Goal: Task Accomplishment & Management: Use online tool/utility

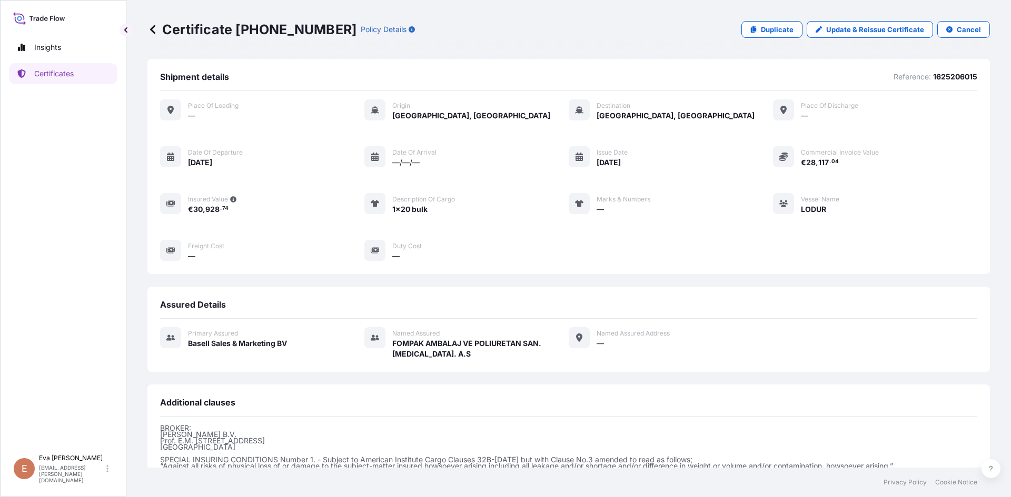
scroll to position [125, 0]
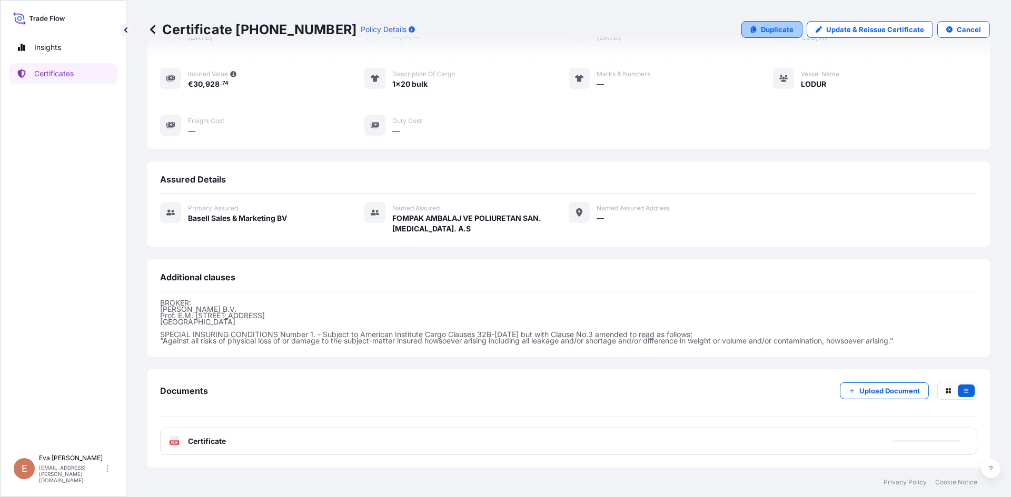
click at [761, 33] on p "Duplicate" at bounding box center [777, 29] width 33 height 11
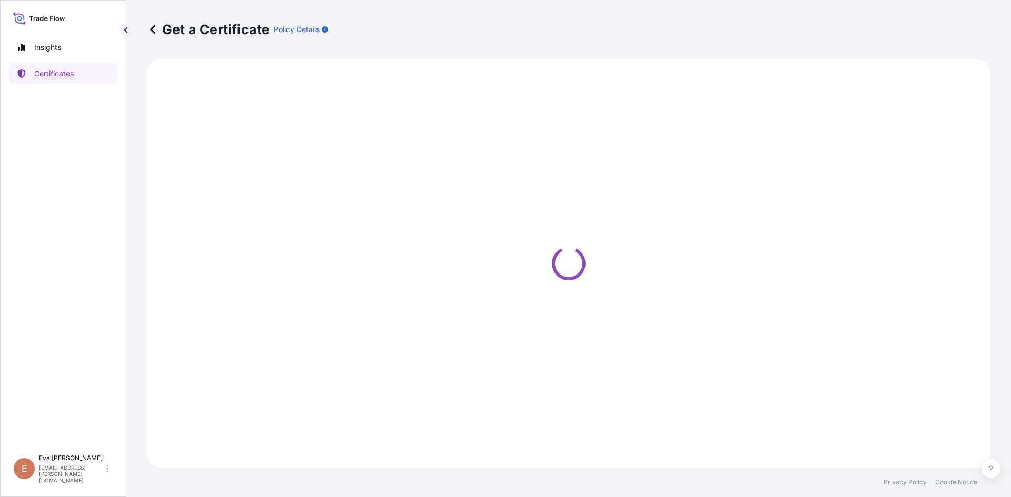
select select "Sea"
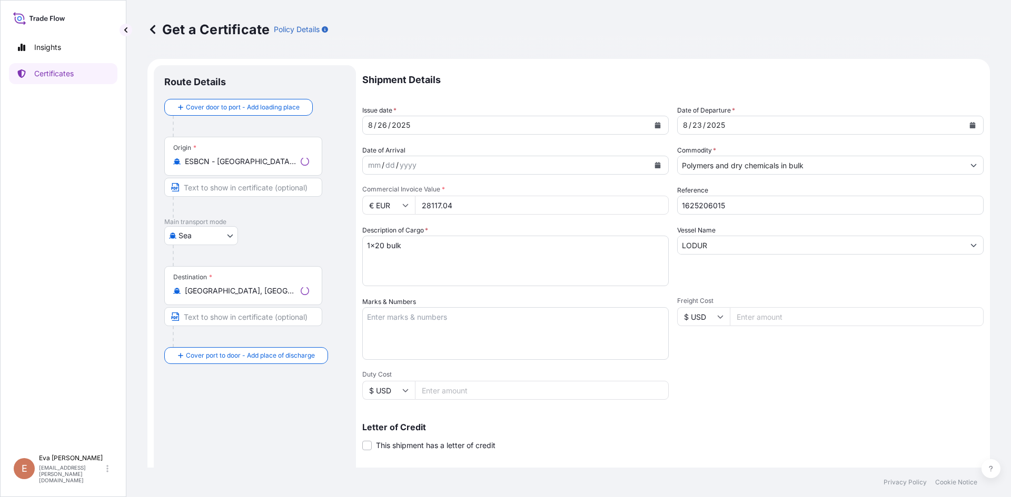
select select "32164"
click at [734, 128] on div "[DATE]" at bounding box center [820, 125] width 286 height 19
click at [964, 127] on button "Calendar" at bounding box center [972, 125] width 17 height 17
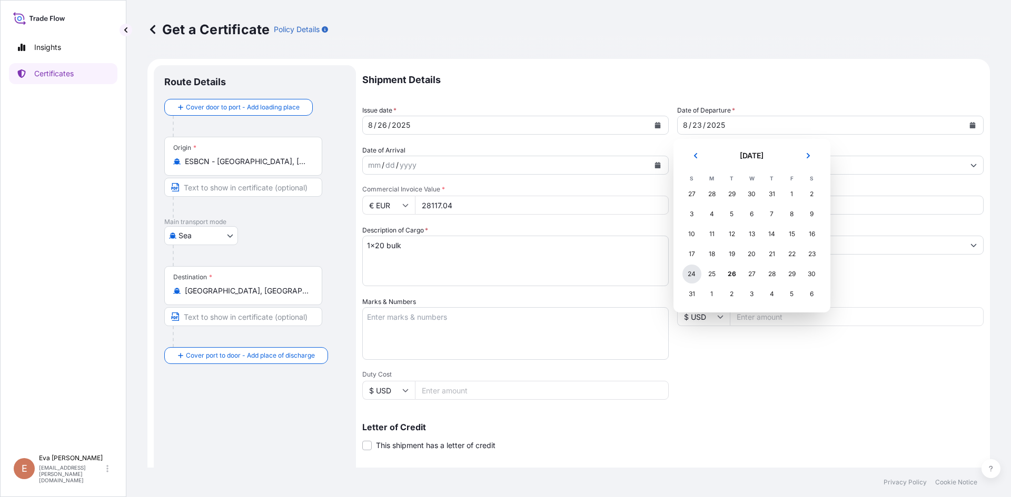
click at [695, 276] on div "24" at bounding box center [691, 274] width 19 height 19
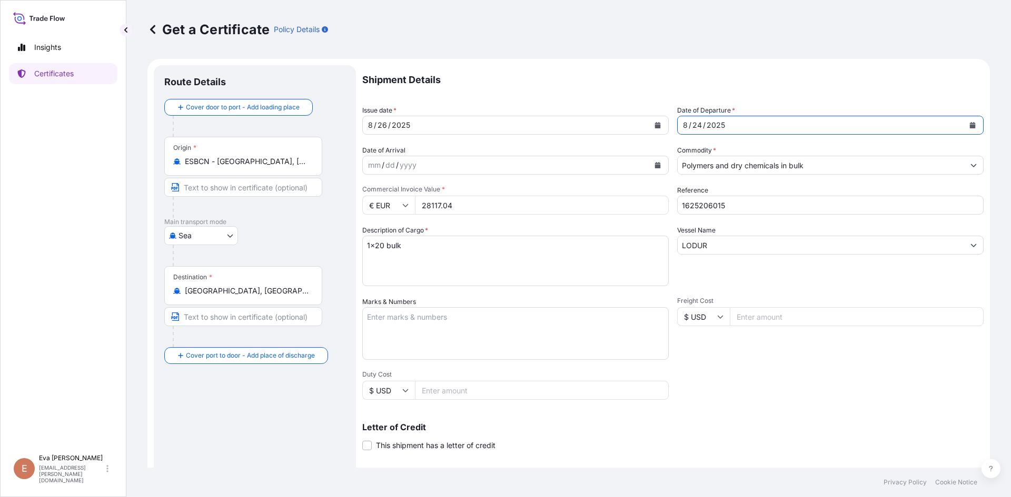
click at [820, 163] on input "Polymers and dry chemicals in bulk" at bounding box center [820, 165] width 286 height 19
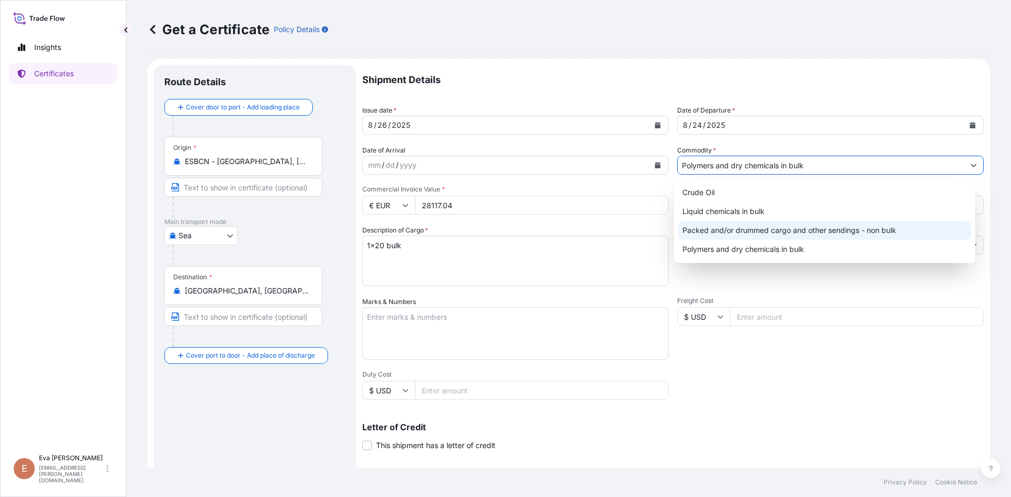
click at [757, 235] on div "Packed and/or drummed cargo and other sendings - non bulk" at bounding box center [824, 230] width 293 height 19
type input "Packed and/or drummed cargo and other sendings - non bulk"
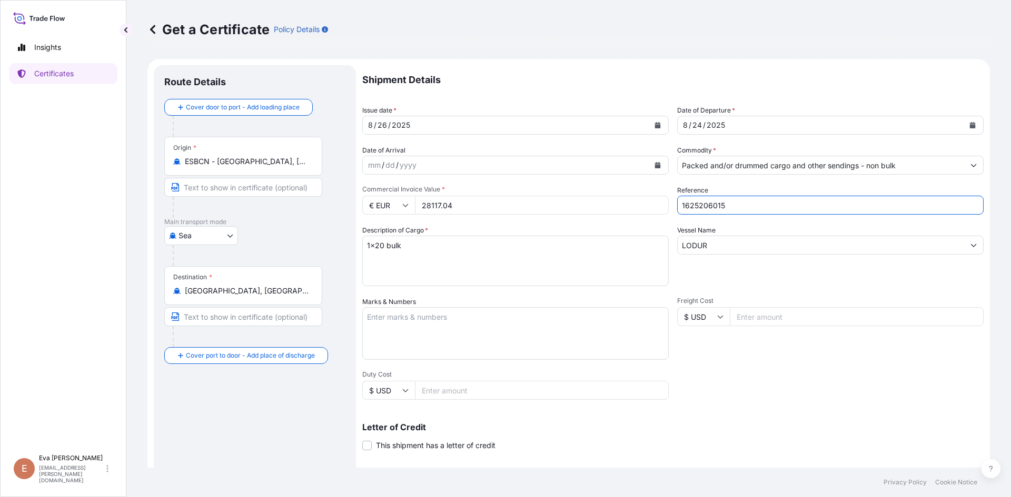
drag, startPoint x: 702, startPoint y: 208, endPoint x: 747, endPoint y: 204, distance: 45.0
click at [747, 204] on input "1625206015" at bounding box center [830, 205] width 306 height 19
type input "1625204831"
drag, startPoint x: 472, startPoint y: 212, endPoint x: 383, endPoint y: 210, distance: 88.4
click at [383, 210] on div "€ EUR 28117.04" at bounding box center [515, 205] width 306 height 19
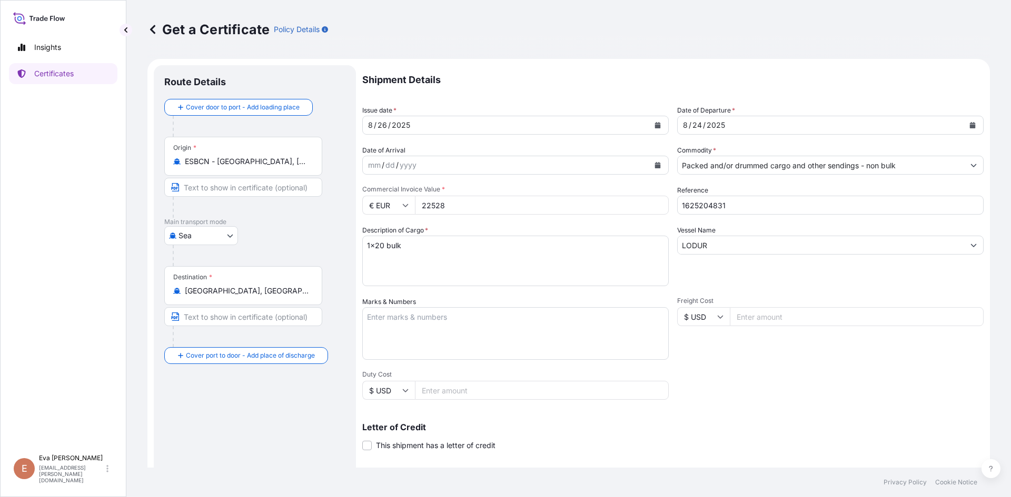
type input "22528"
drag, startPoint x: 376, startPoint y: 246, endPoint x: 382, endPoint y: 246, distance: 5.8
click at [382, 246] on textarea "1x20 bulk" at bounding box center [515, 261] width 306 height 51
click at [385, 245] on textarea "1x20 bulk" at bounding box center [515, 261] width 306 height 51
drag, startPoint x: 389, startPoint y: 245, endPoint x: 411, endPoint y: 245, distance: 22.1
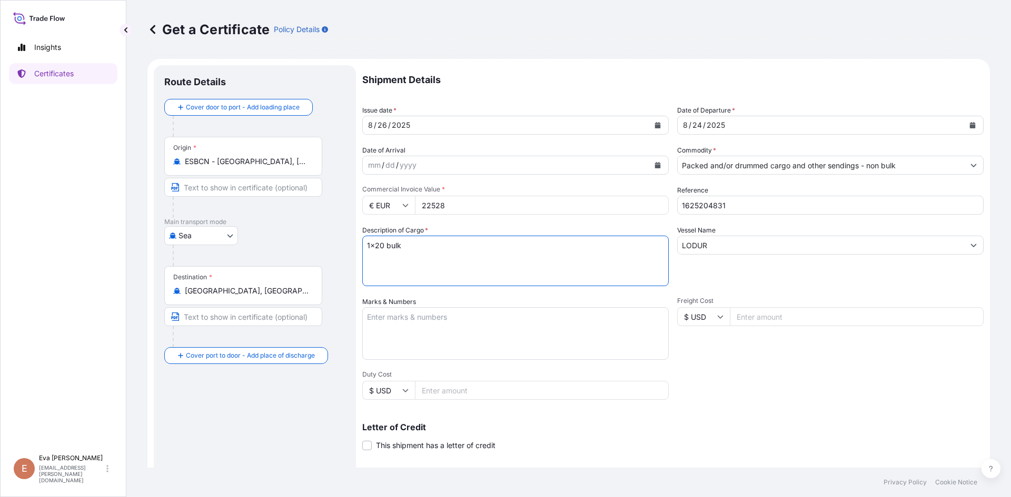
click at [411, 245] on textarea "1x20 bulk" at bounding box center [515, 261] width 306 height 51
type textarea "1x20 pal"
drag, startPoint x: 718, startPoint y: 240, endPoint x: 634, endPoint y: 226, distance: 85.3
click at [634, 226] on div "Shipment Details Issue date * [DATE] Date of Departure * [DATE] Date of Arrival…" at bounding box center [672, 316] width 621 height 502
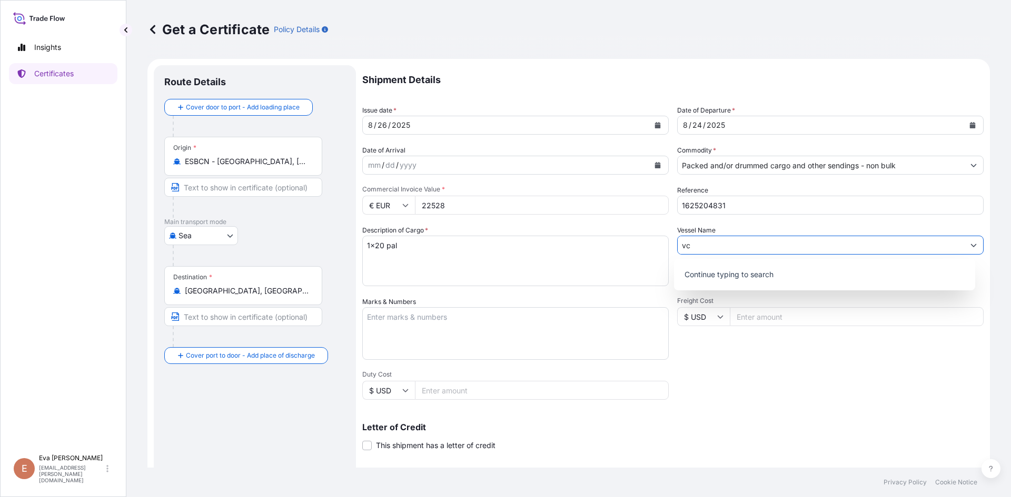
type input "v"
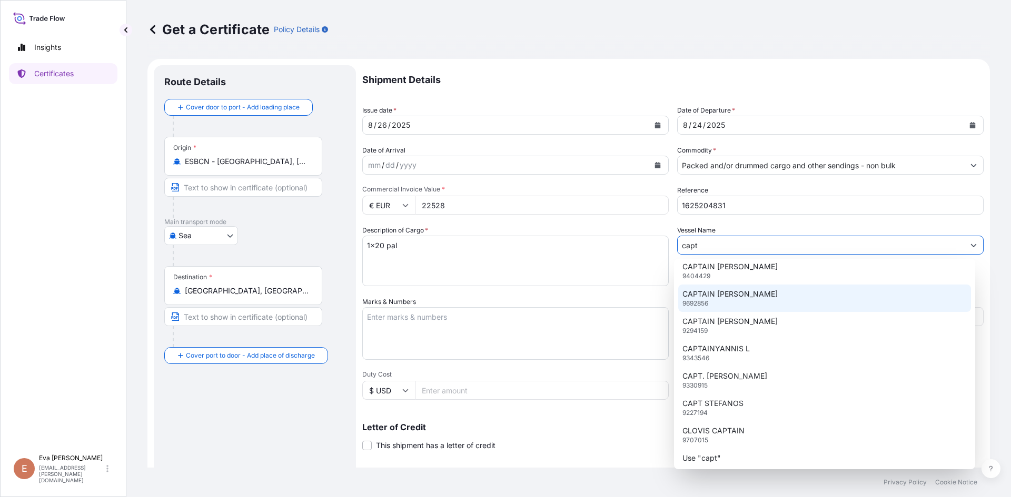
scroll to position [392, 0]
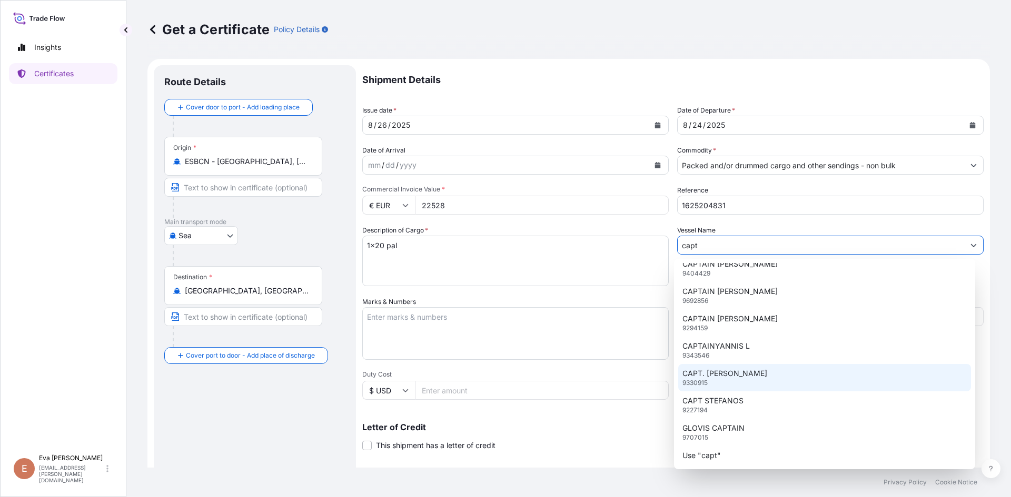
click at [713, 374] on p "CAPT. [PERSON_NAME]" at bounding box center [724, 373] width 85 height 11
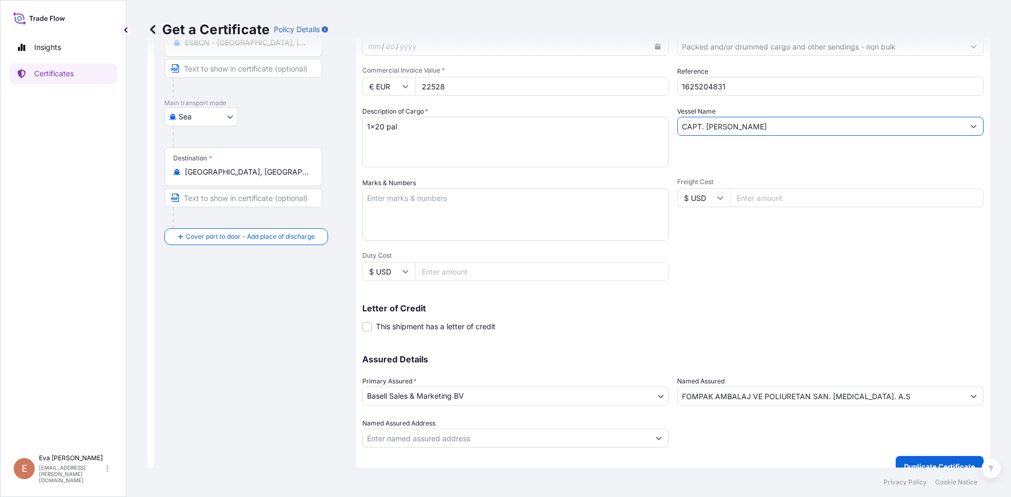
scroll to position [135, 0]
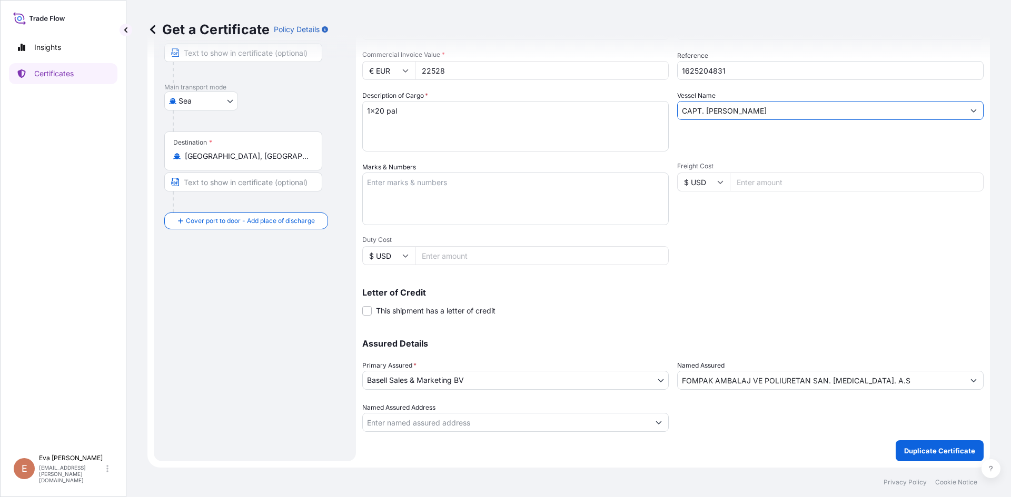
type input "CAPT. [PERSON_NAME]"
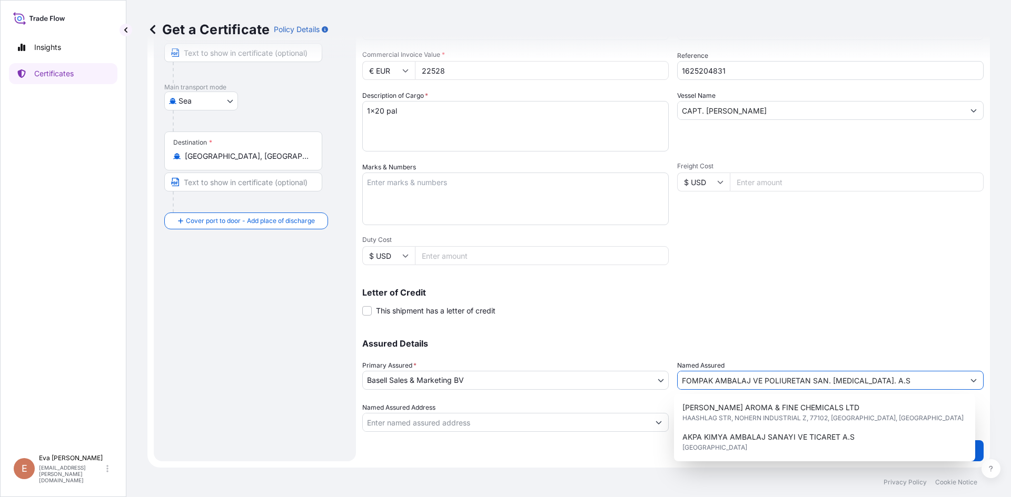
drag, startPoint x: 871, startPoint y: 377, endPoint x: 513, endPoint y: 379, distance: 357.9
click at [513, 379] on div "Assured Details Primary Assured * Basell Sales & Marketing BV Basell Poliolefin…" at bounding box center [672, 379] width 621 height 105
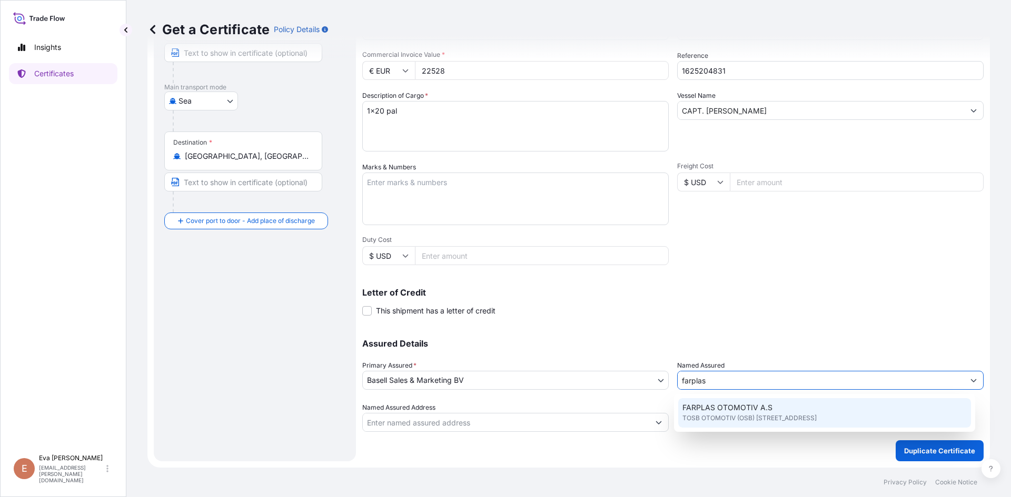
click at [733, 411] on span "FARPLAS OTOMOTIV A.S" at bounding box center [727, 408] width 90 height 11
type input "FARPLAS OTOMOTIV A.S"
type input "TOSB OTOMOTIV (OSB) MAH.3.CAD NO:11/2"
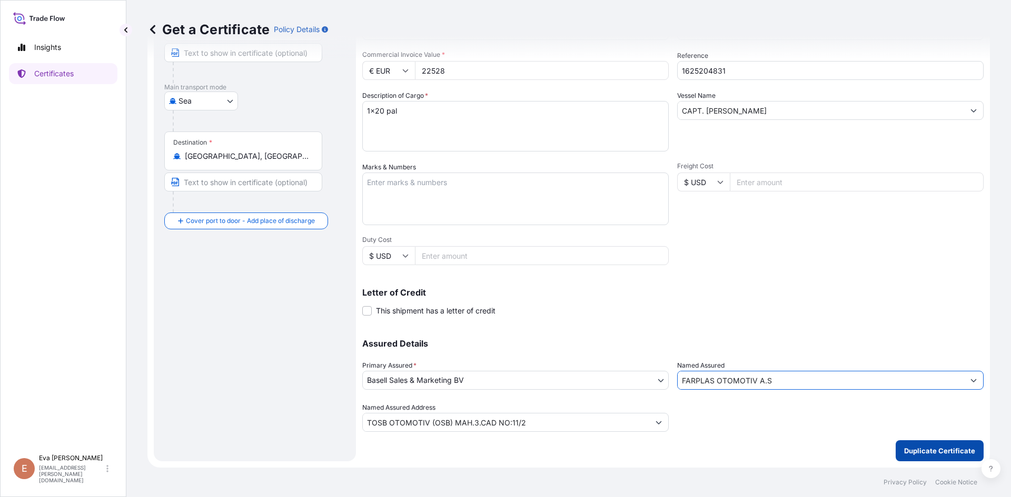
type input "FARPLAS OTOMOTIV A.S"
click at [915, 448] on p "Duplicate Certificate" at bounding box center [939, 451] width 71 height 11
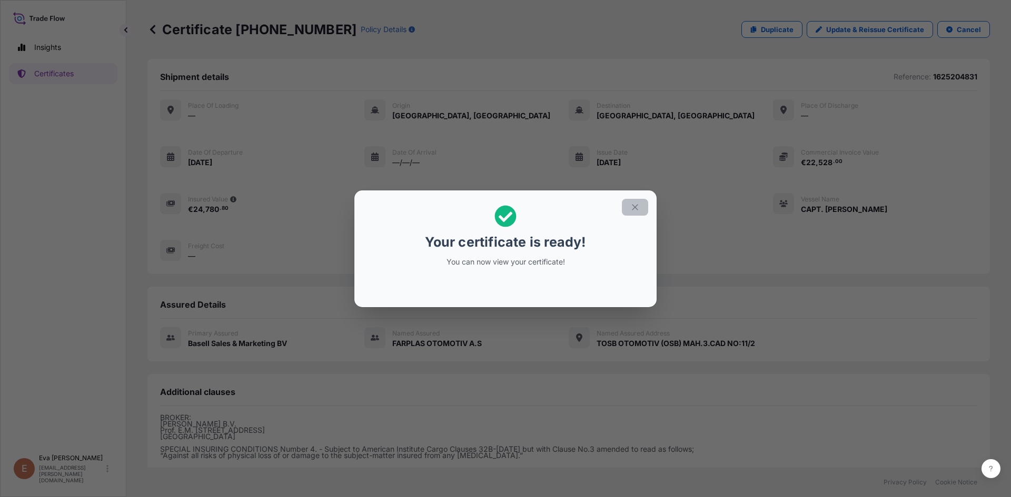
click at [635, 208] on icon "button" at bounding box center [634, 207] width 9 height 9
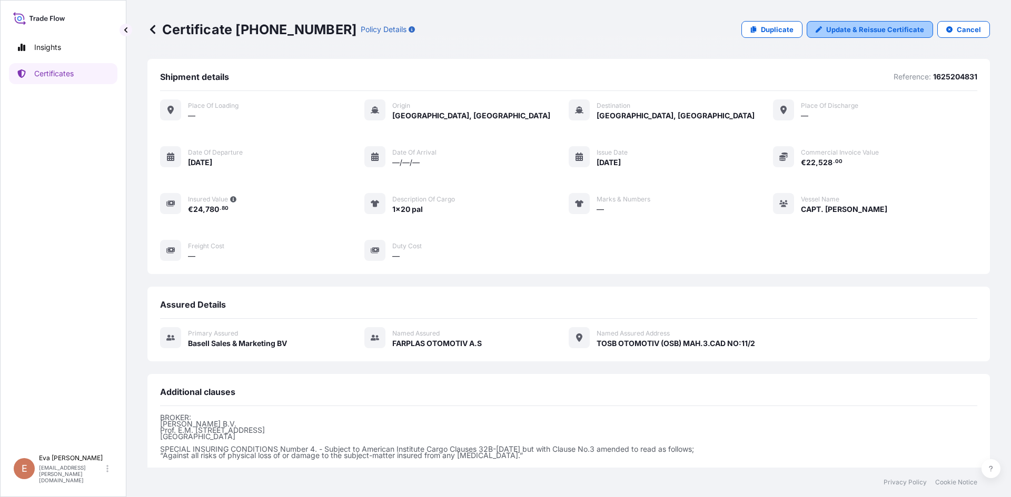
click at [843, 27] on p "Update & Reissue Certificate" at bounding box center [875, 29] width 98 height 11
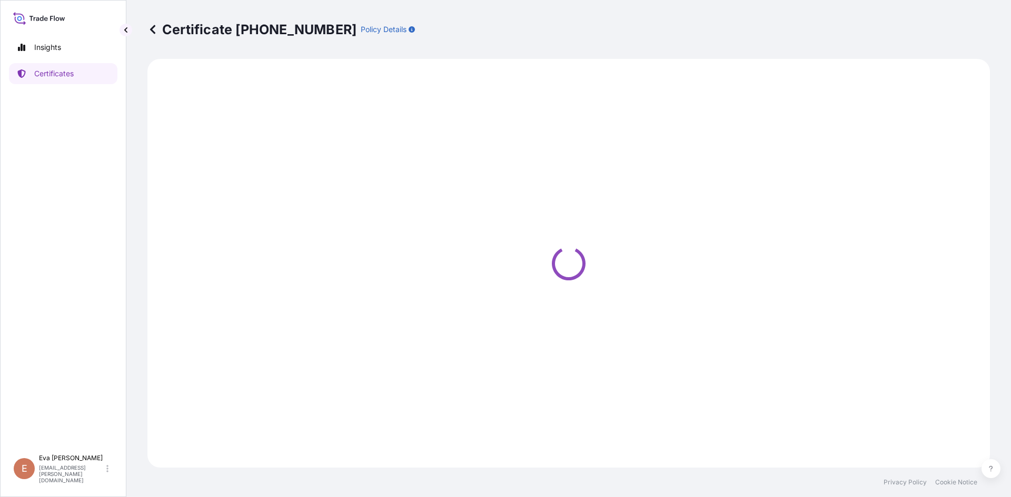
select select "Sea"
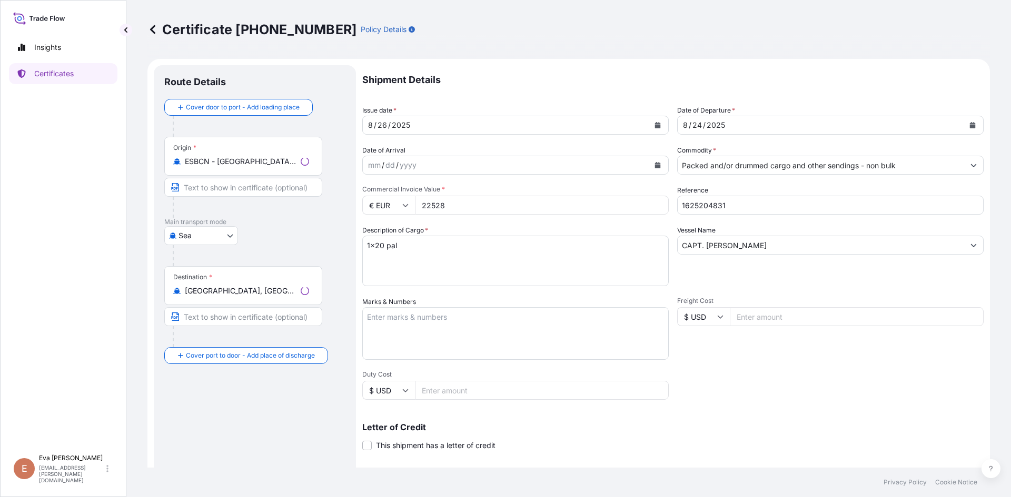
select select "32164"
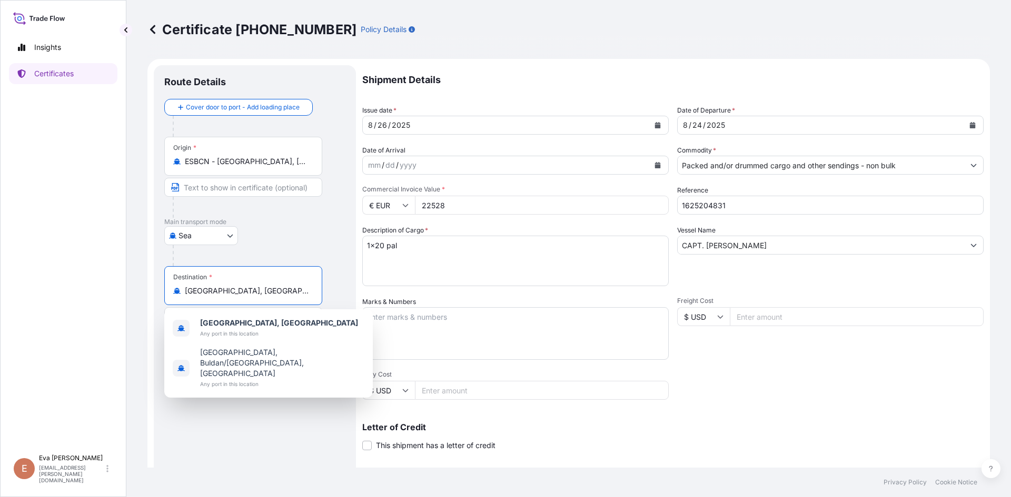
drag, startPoint x: 259, startPoint y: 290, endPoint x: 124, endPoint y: 267, distance: 136.6
click at [124, 267] on div "Insights Certificates E [PERSON_NAME] [PERSON_NAME][EMAIL_ADDRESS][PERSON_NAME]…" at bounding box center [505, 248] width 1011 height 497
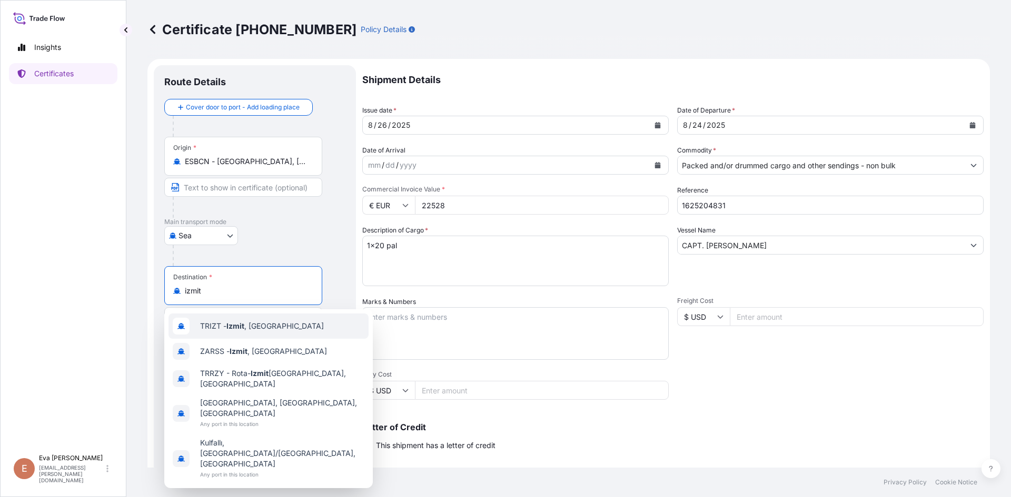
click at [227, 325] on span "TRIZT - [GEOGRAPHIC_DATA] , [GEOGRAPHIC_DATA]" at bounding box center [262, 326] width 124 height 11
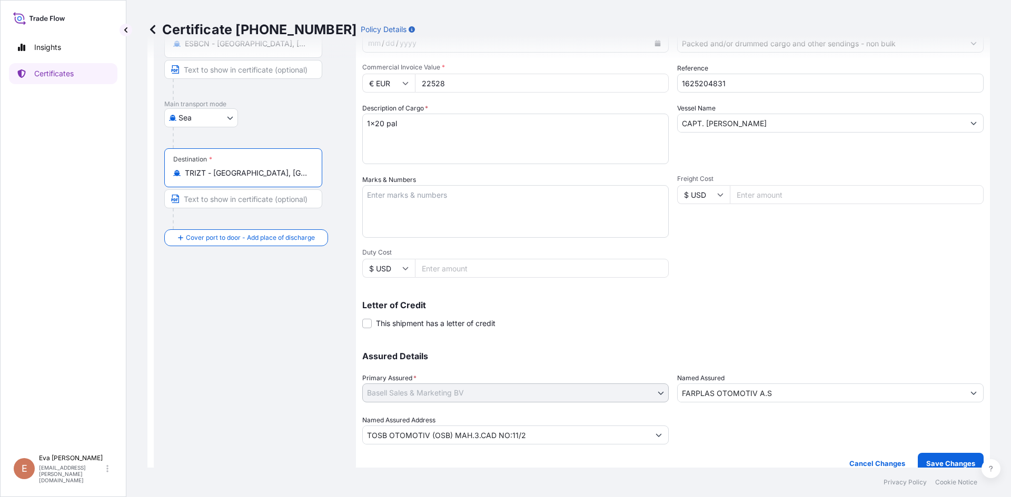
scroll to position [135, 0]
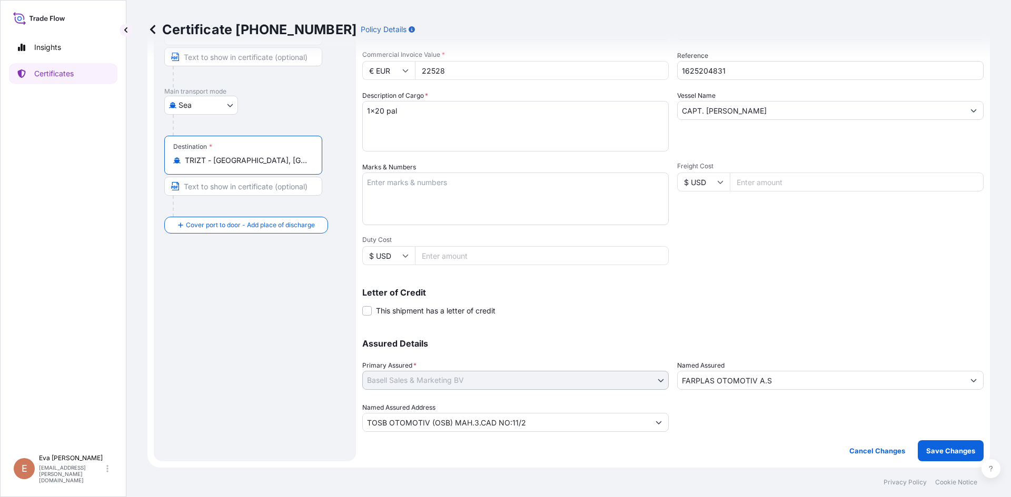
type input "TRIZT - [GEOGRAPHIC_DATA], [GEOGRAPHIC_DATA]"
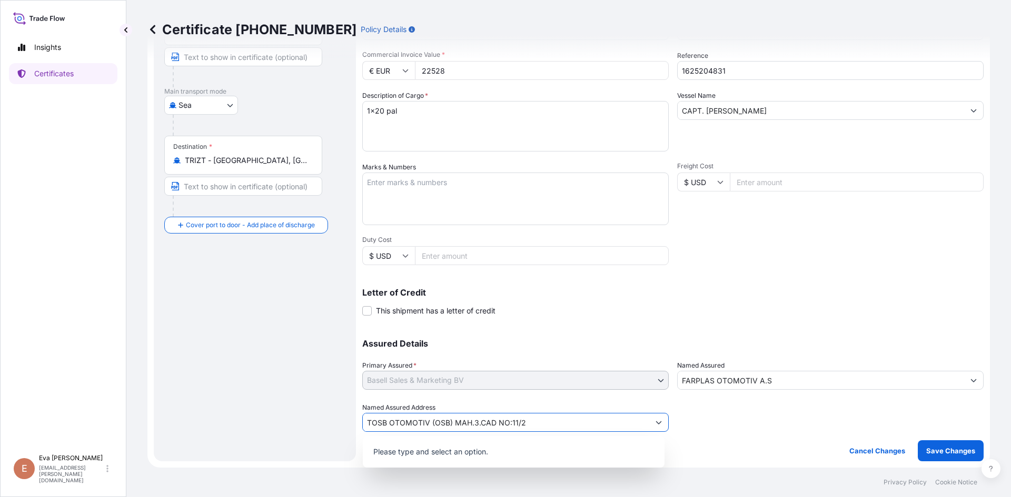
click at [623, 422] on div "TOSB OTOMOTIV (OSB) MAH.3.CAD NO:11/2" at bounding box center [515, 422] width 306 height 19
drag, startPoint x: 602, startPoint y: 426, endPoint x: 327, endPoint y: 433, distance: 275.4
click at [327, 433] on form "Route Details Reset Route Details Cover door to port - Add loading place Place …" at bounding box center [568, 196] width 842 height 544
type input "f"
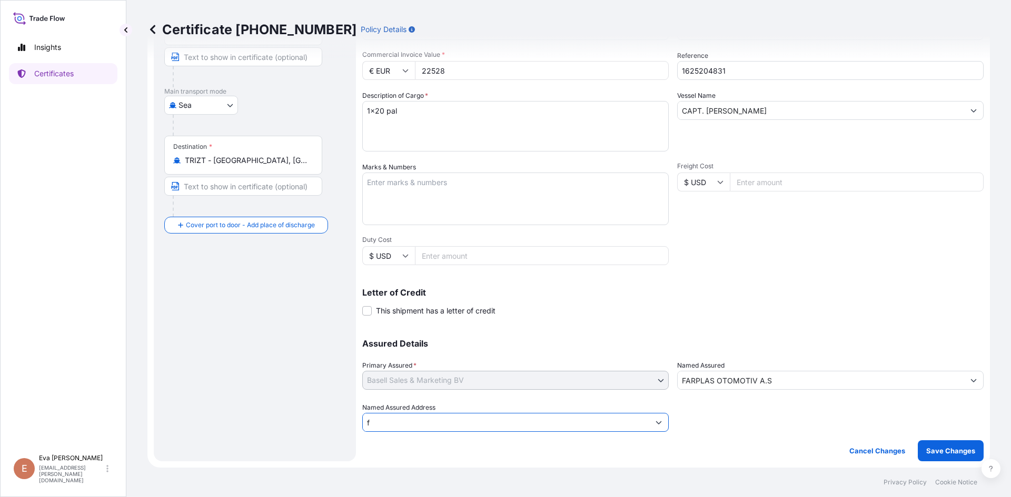
drag, startPoint x: 370, startPoint y: 430, endPoint x: 268, endPoint y: 430, distance: 101.6
click at [268, 430] on form "Route Details Reset Route Details Cover door to port - Add loading place Place …" at bounding box center [568, 196] width 842 height 544
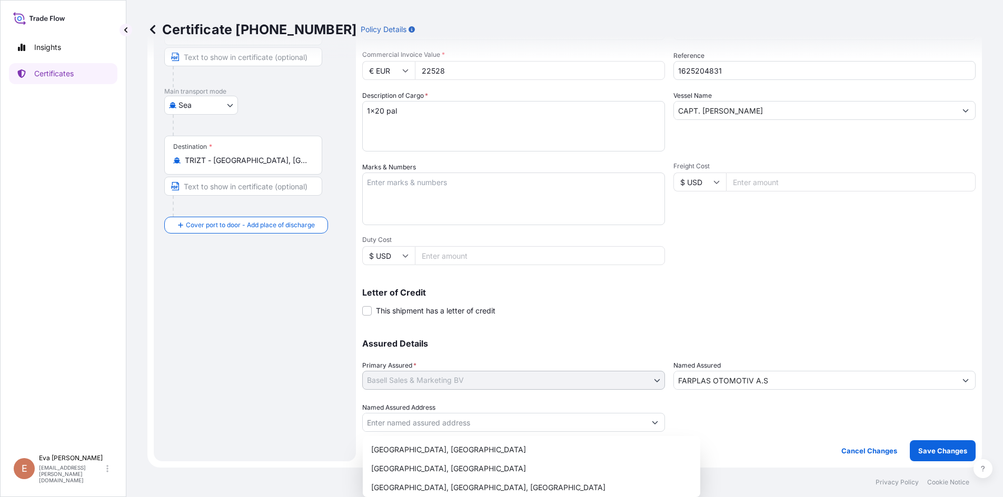
click at [757, 429] on div at bounding box center [824, 417] width 303 height 29
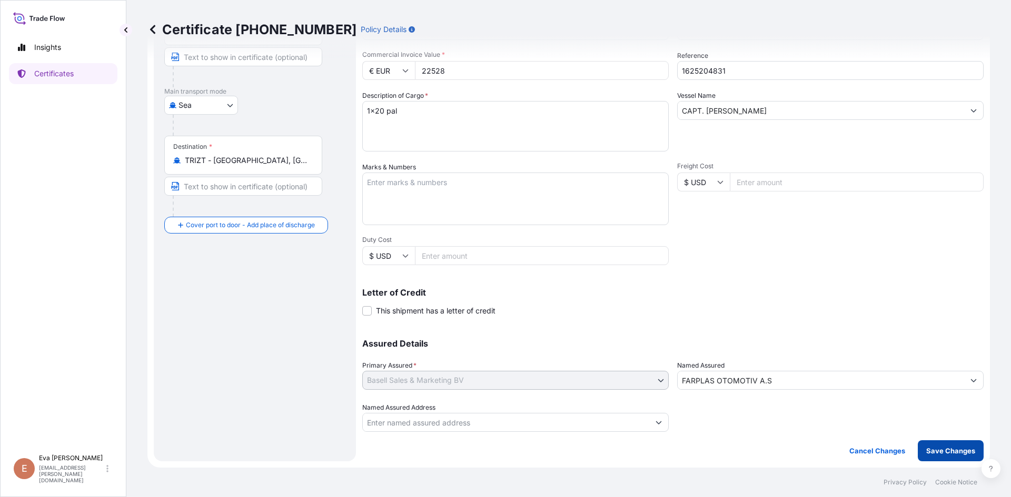
click at [934, 454] on p "Save Changes" at bounding box center [950, 451] width 49 height 11
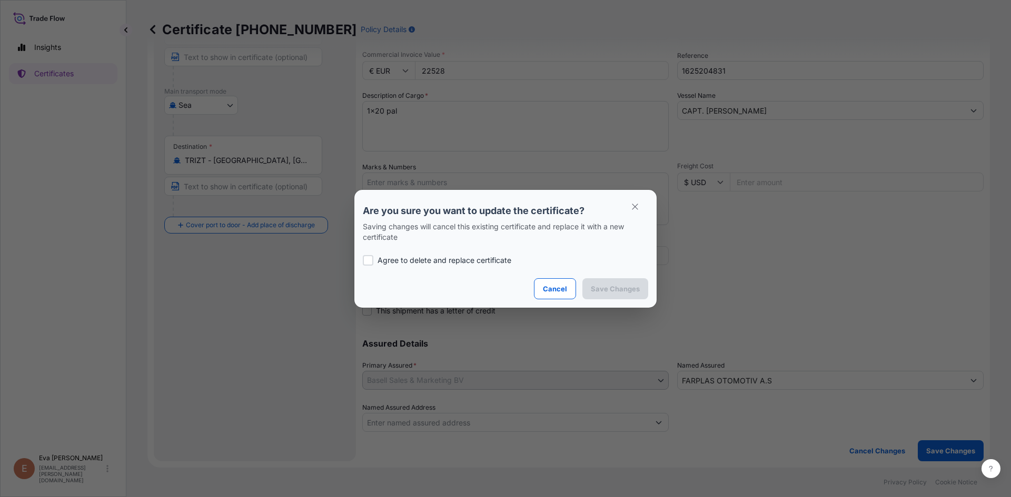
click at [423, 258] on p "Agree to delete and replace certificate" at bounding box center [444, 260] width 134 height 11
checkbox input "true"
click at [591, 290] on button "Save Changes" at bounding box center [615, 288] width 66 height 21
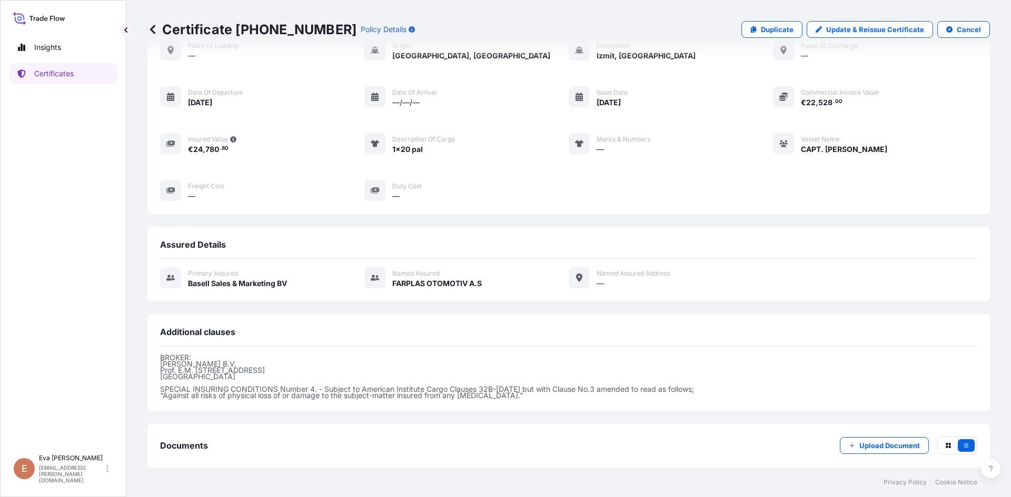
scroll to position [115, 0]
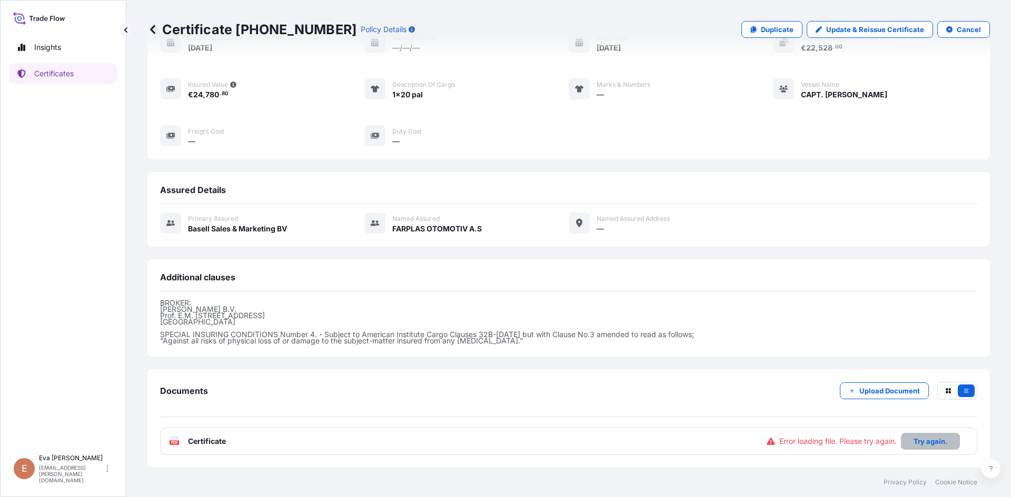
click at [924, 440] on p "Try again." at bounding box center [930, 441] width 34 height 11
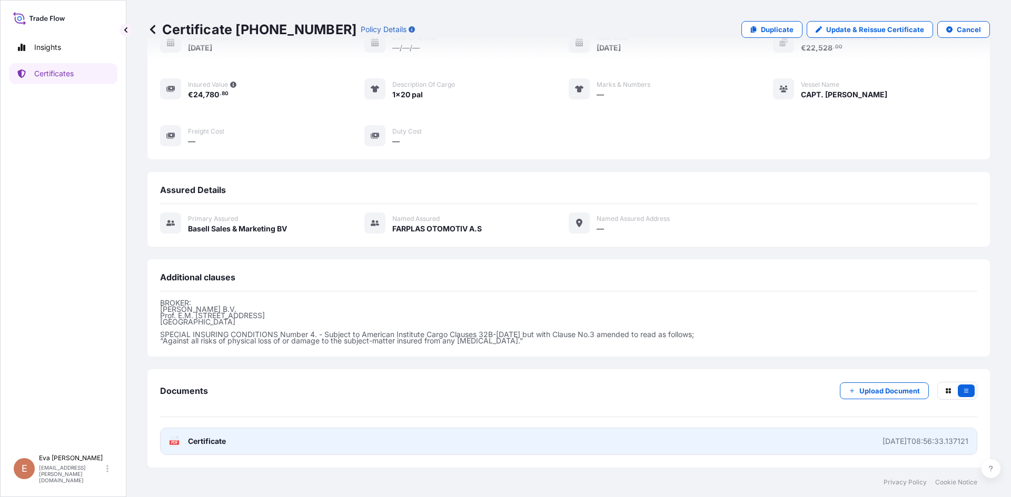
click at [169, 446] on icon "PDF" at bounding box center [174, 441] width 11 height 11
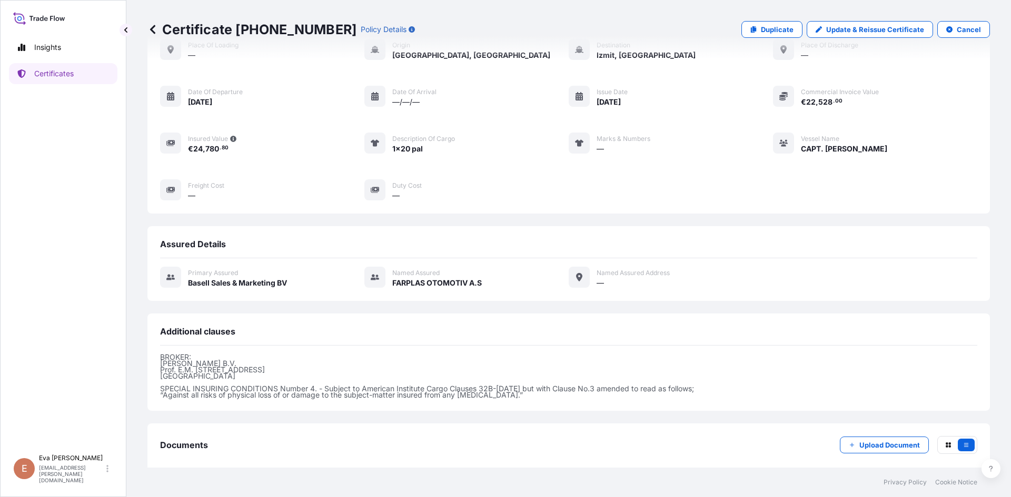
scroll to position [0, 0]
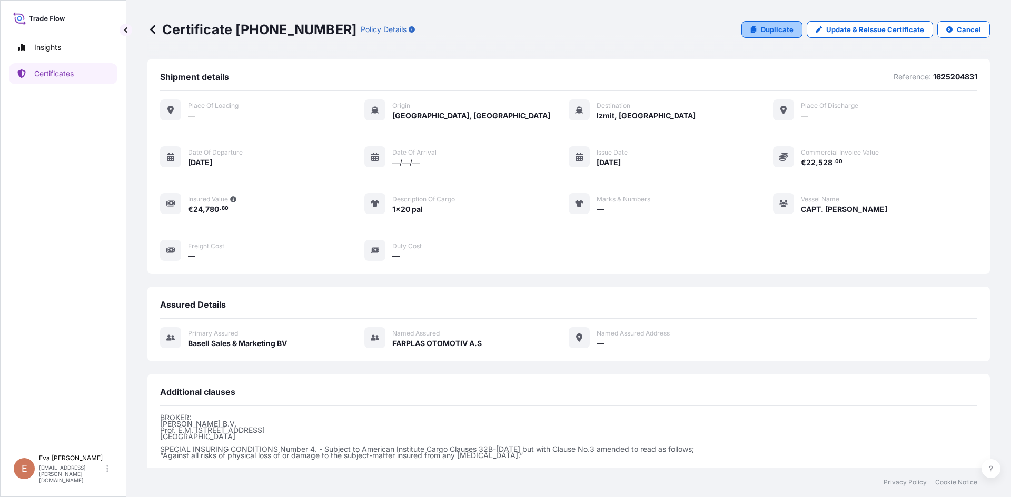
click at [770, 29] on p "Duplicate" at bounding box center [777, 29] width 33 height 11
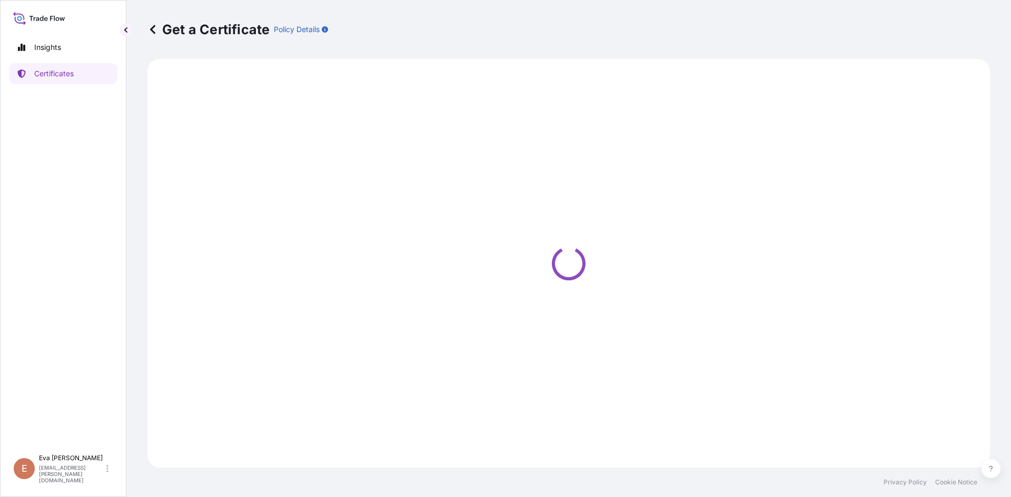
select select "Sea"
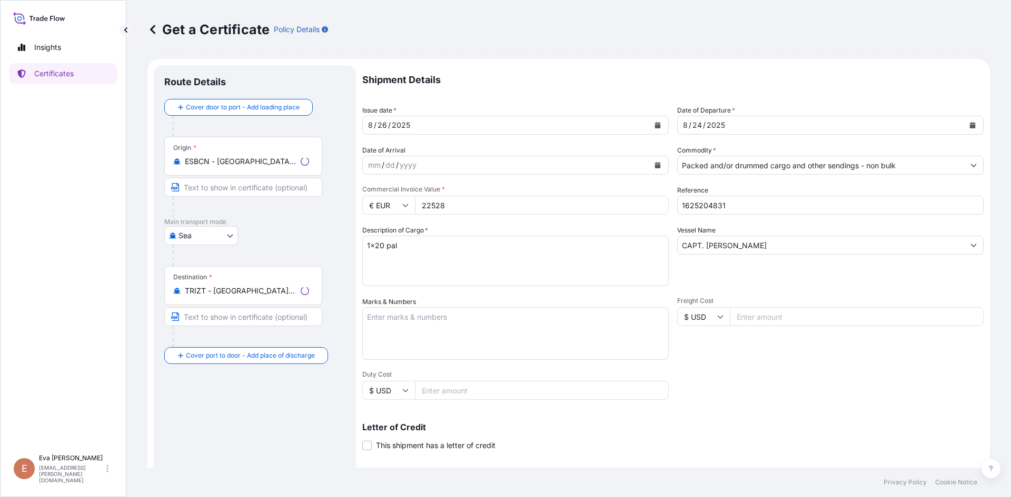
select select "32164"
drag, startPoint x: 733, startPoint y: 206, endPoint x: 705, endPoint y: 206, distance: 27.9
click at [705, 206] on input "1625204831" at bounding box center [830, 205] width 306 height 19
type input "1625205678"
drag, startPoint x: 455, startPoint y: 207, endPoint x: 221, endPoint y: 188, distance: 235.5
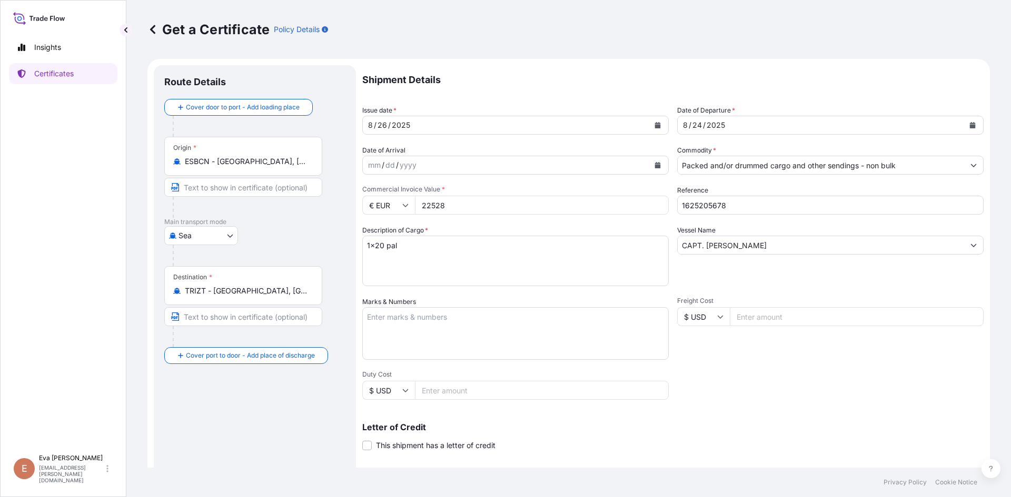
click at [221, 188] on form "Route Details Cover door to port - Add loading place Place of loading Road / [G…" at bounding box center [568, 331] width 842 height 544
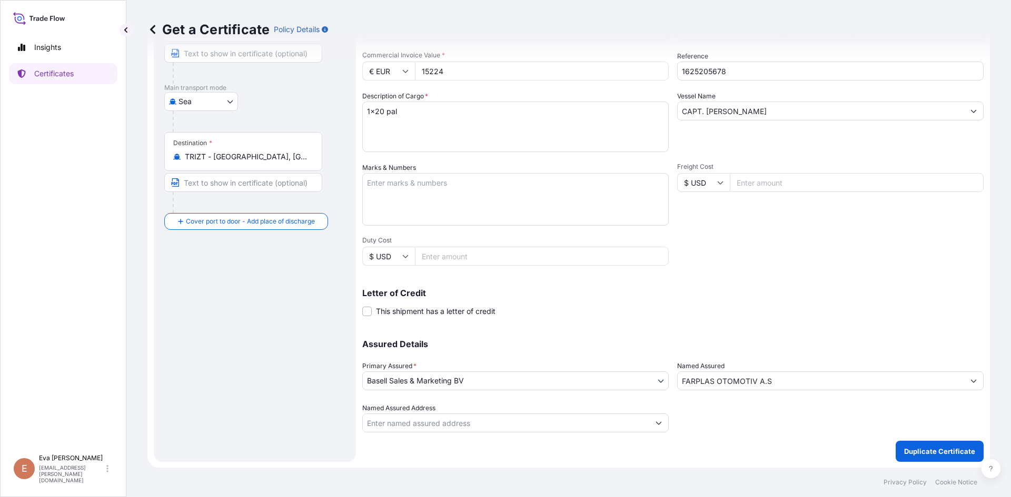
scroll to position [135, 0]
type input "15224"
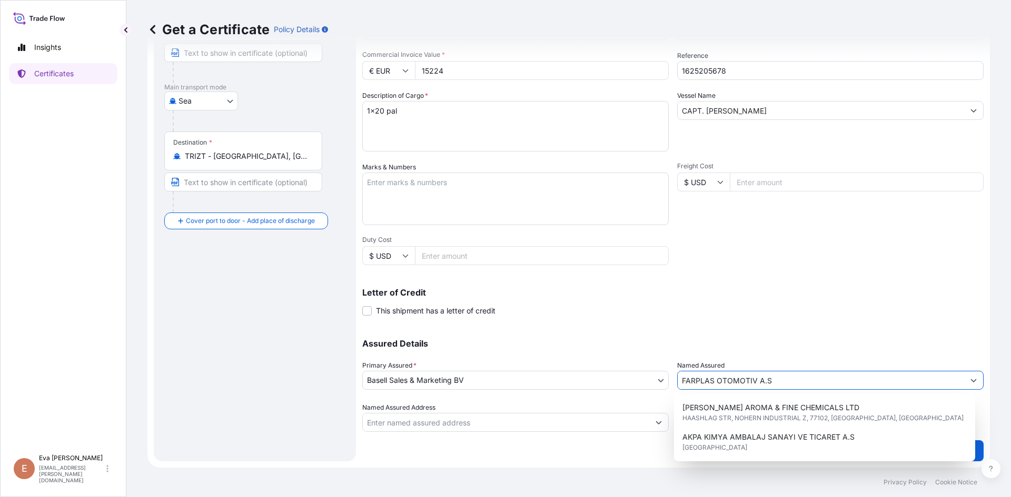
drag, startPoint x: 783, startPoint y: 382, endPoint x: 589, endPoint y: 377, distance: 193.8
click at [589, 377] on div "Assured Details Primary Assured * Basell Sales & Marketing BV Basell Poliolefin…" at bounding box center [672, 379] width 621 height 105
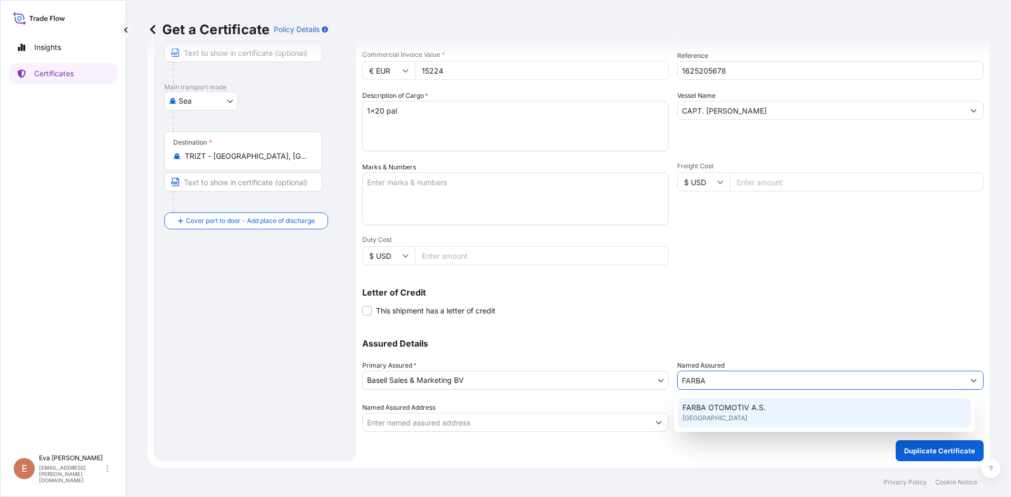
click at [714, 407] on span "FARBA OTOMOTIV A.S." at bounding box center [723, 408] width 83 height 11
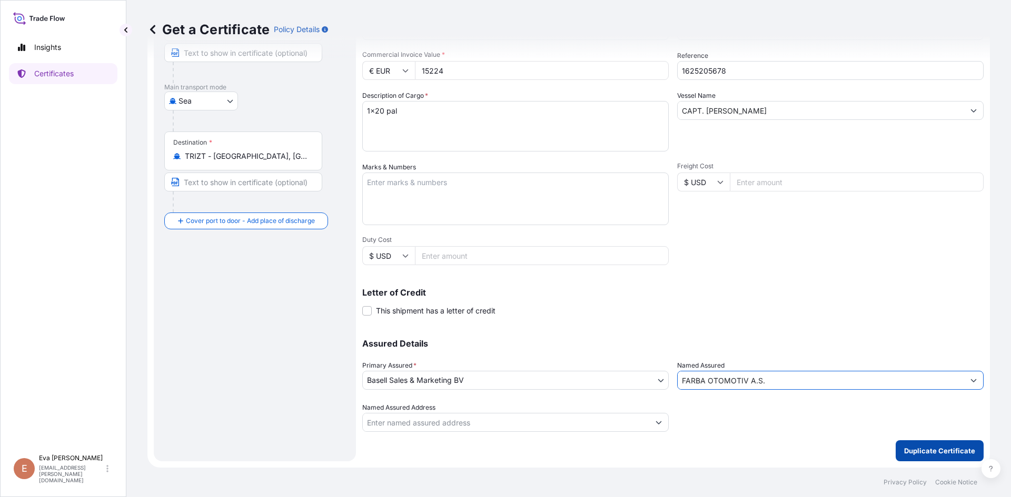
type input "FARBA OTOMOTIV A.S."
click at [920, 447] on p "Duplicate Certificate" at bounding box center [939, 451] width 71 height 11
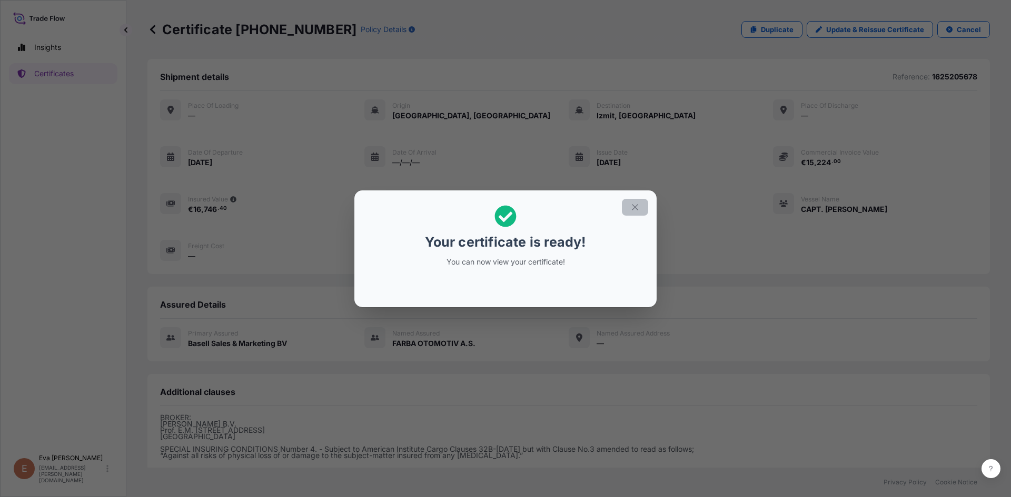
click at [631, 207] on icon "button" at bounding box center [634, 207] width 9 height 9
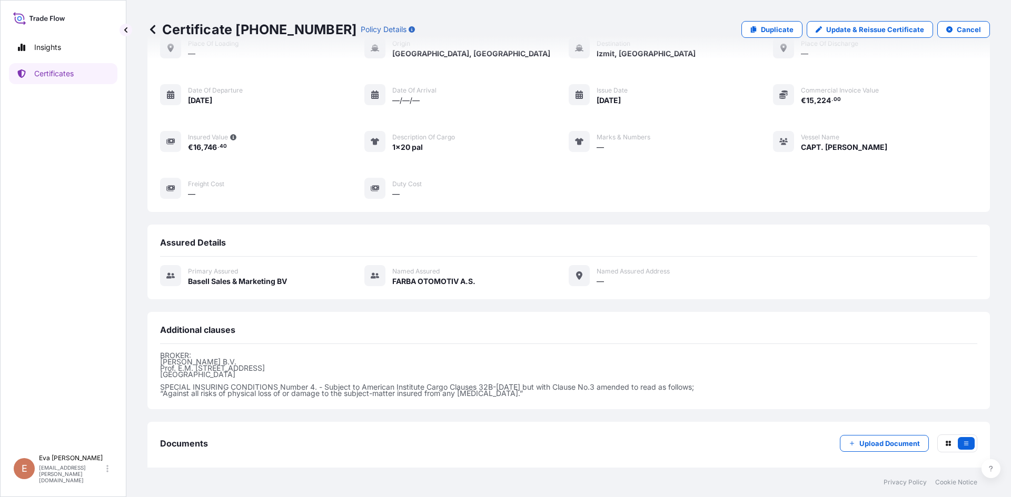
scroll to position [115, 0]
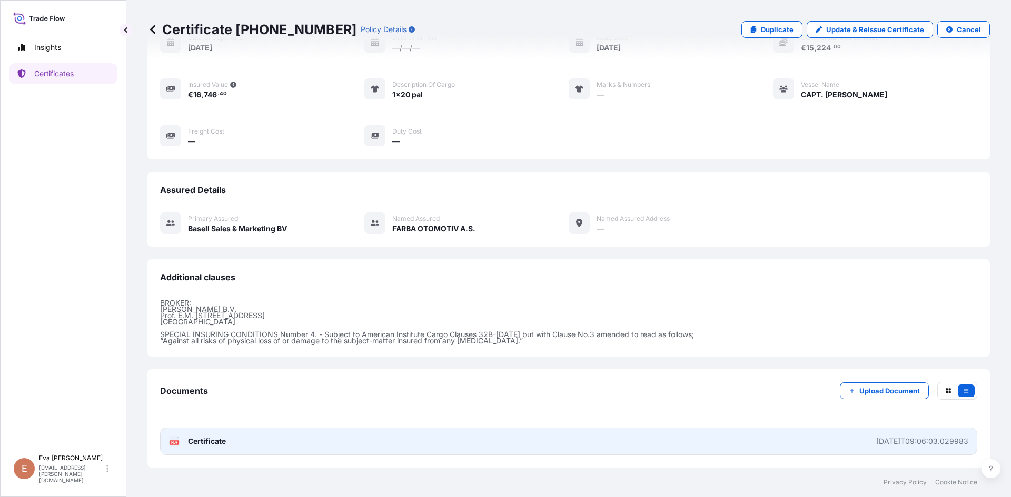
click at [182, 438] on div "PDF Certificate" at bounding box center [197, 441] width 57 height 11
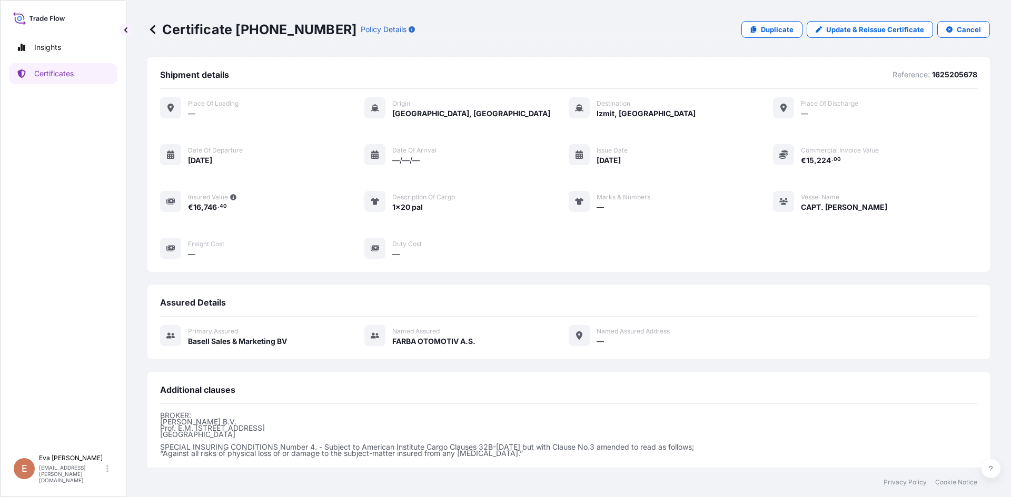
scroll to position [0, 0]
